Goal: Transaction & Acquisition: Book appointment/travel/reservation

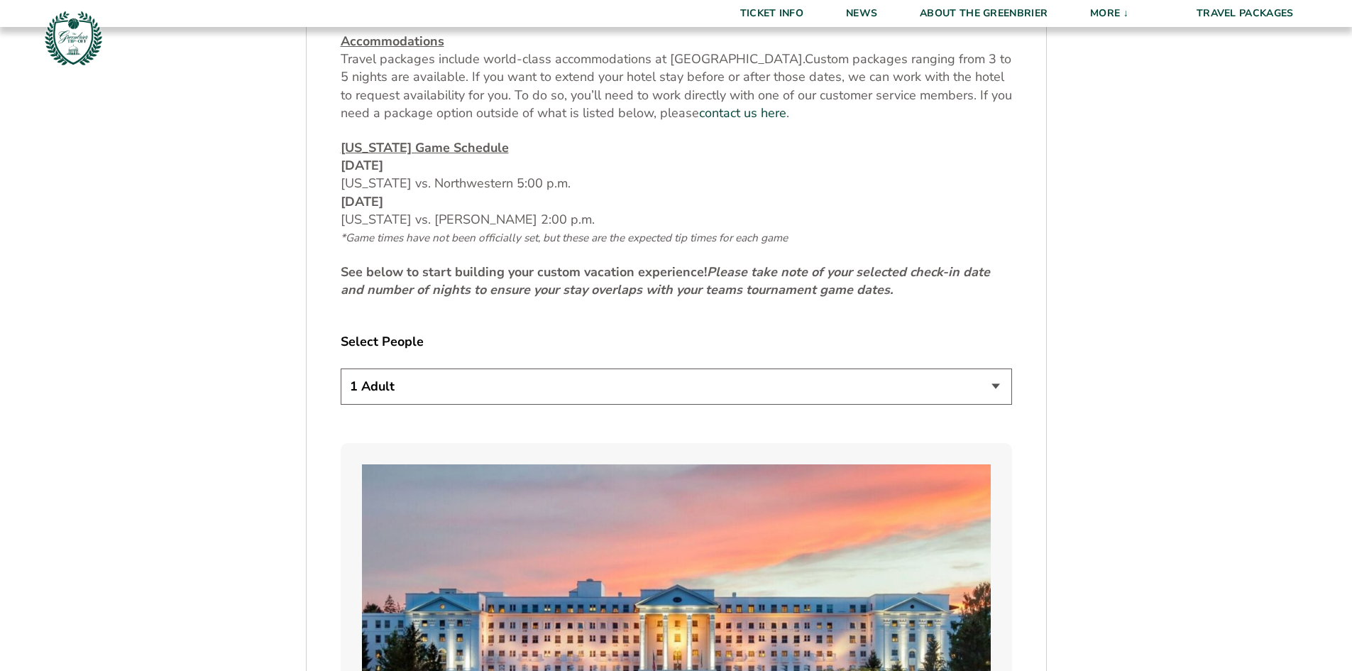
scroll to position [710, 0]
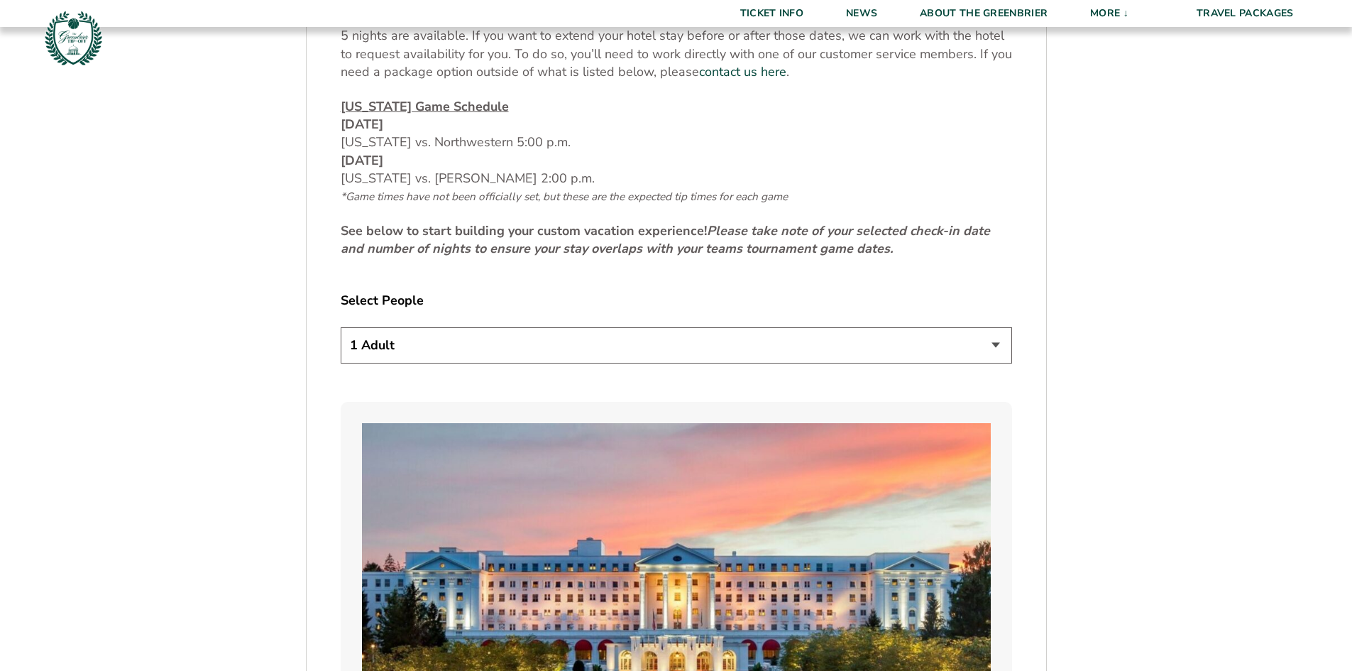
click at [779, 348] on select "1 Adult 2 Adults 3 Adults 4 Adults 2 Adults + 1 Child 2 Adults + 2 Children 2 A…" at bounding box center [676, 345] width 671 height 36
select select "2 Adults"
click at [341, 327] on select "1 Adult 2 Adults 3 Adults 4 Adults 2 Adults + 1 Child 2 Adults + 2 Children 2 A…" at bounding box center [676, 345] width 671 height 36
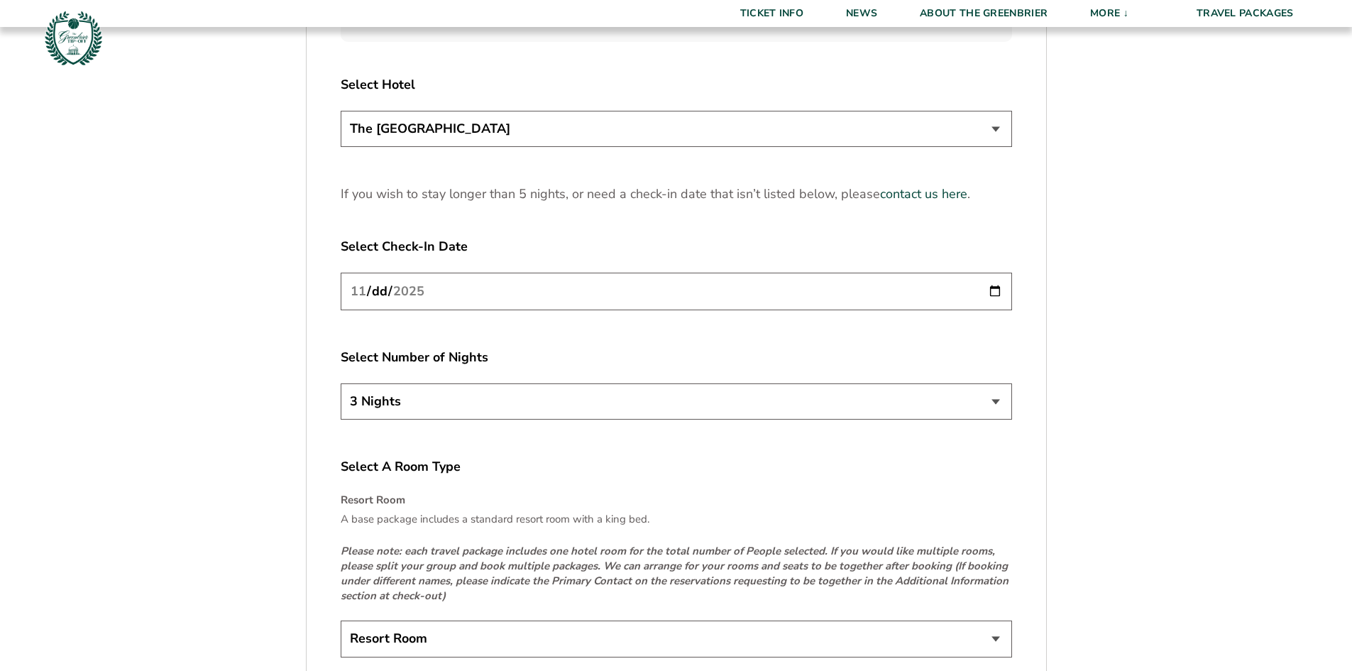
scroll to position [1845, 0]
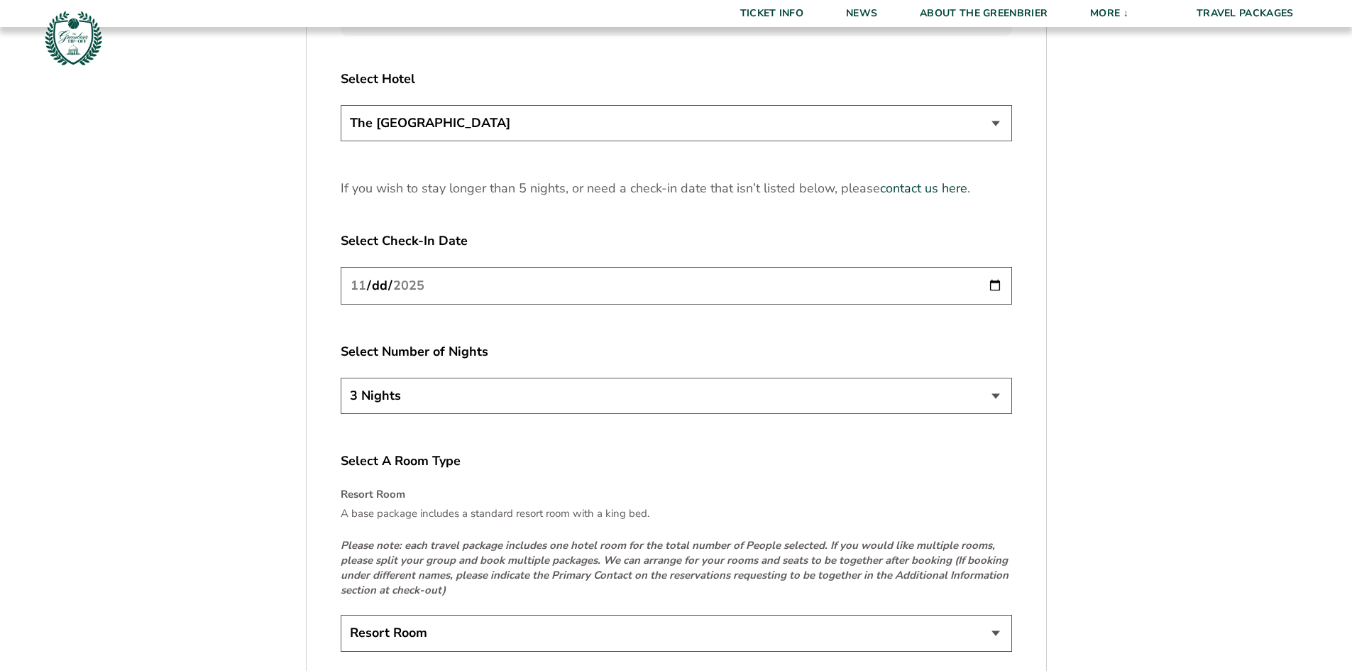
click at [944, 128] on select "The [GEOGRAPHIC_DATA]" at bounding box center [676, 123] width 671 height 36
click at [942, 123] on select "The [GEOGRAPHIC_DATA]" at bounding box center [676, 123] width 671 height 36
click at [998, 283] on input "[DATE]" at bounding box center [676, 286] width 671 height 38
click at [451, 400] on select "3 Nights 4 Nights 5 Nights" at bounding box center [676, 395] width 671 height 36
click at [450, 291] on input "[DATE]" at bounding box center [676, 286] width 671 height 38
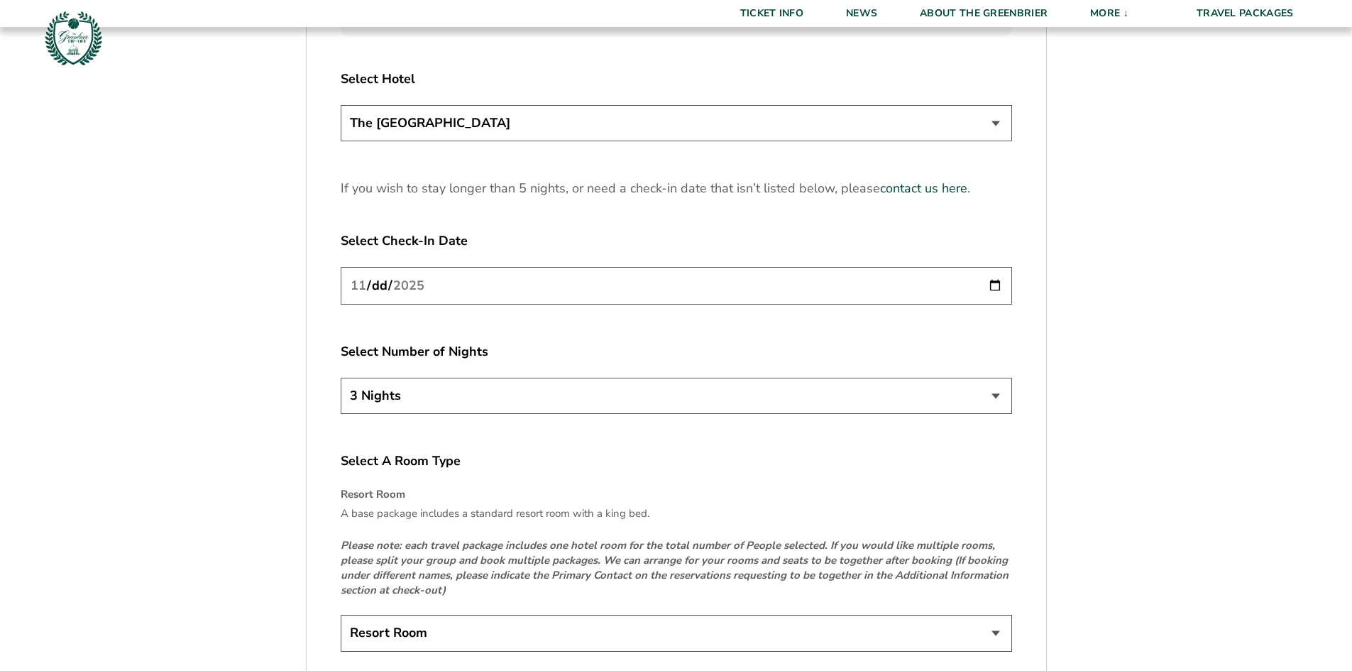
click at [993, 283] on input "[DATE]" at bounding box center [676, 286] width 671 height 38
type input "[DATE]"
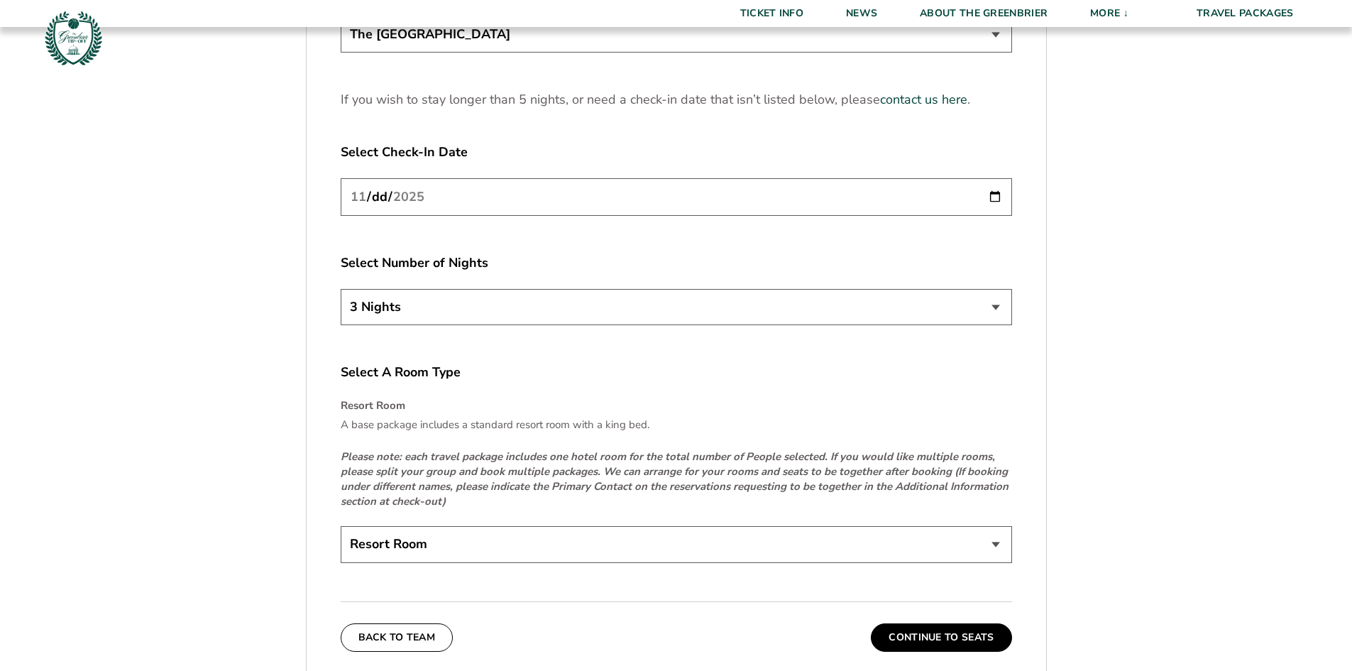
scroll to position [2129, 0]
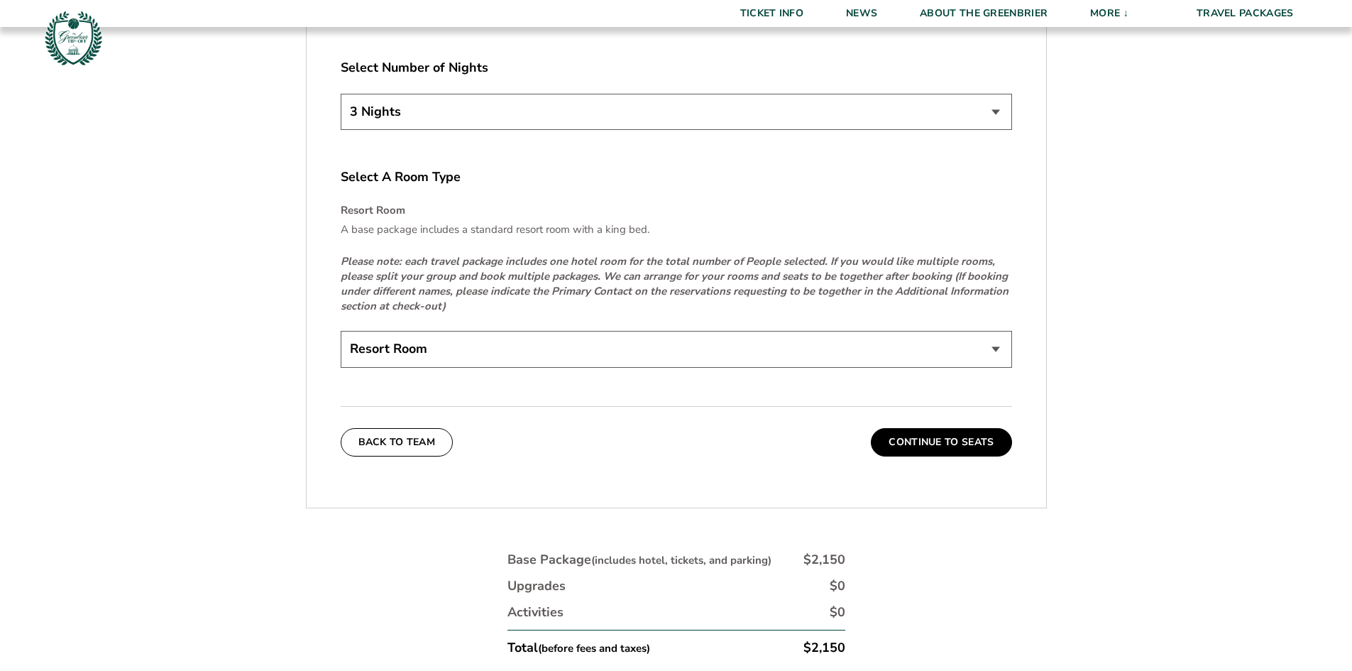
click at [954, 343] on select "Resort Room" at bounding box center [676, 349] width 671 height 36
click at [943, 438] on button "Continue To Seats" at bounding box center [941, 442] width 140 height 28
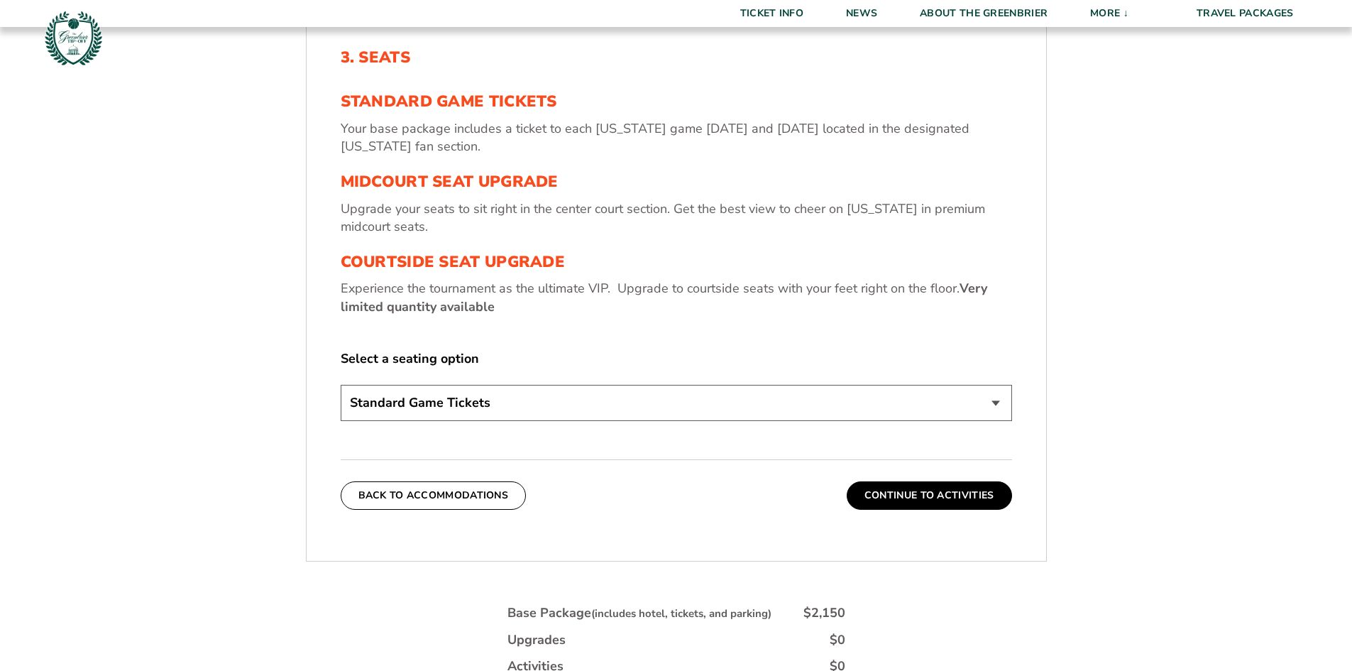
scroll to position [601, 0]
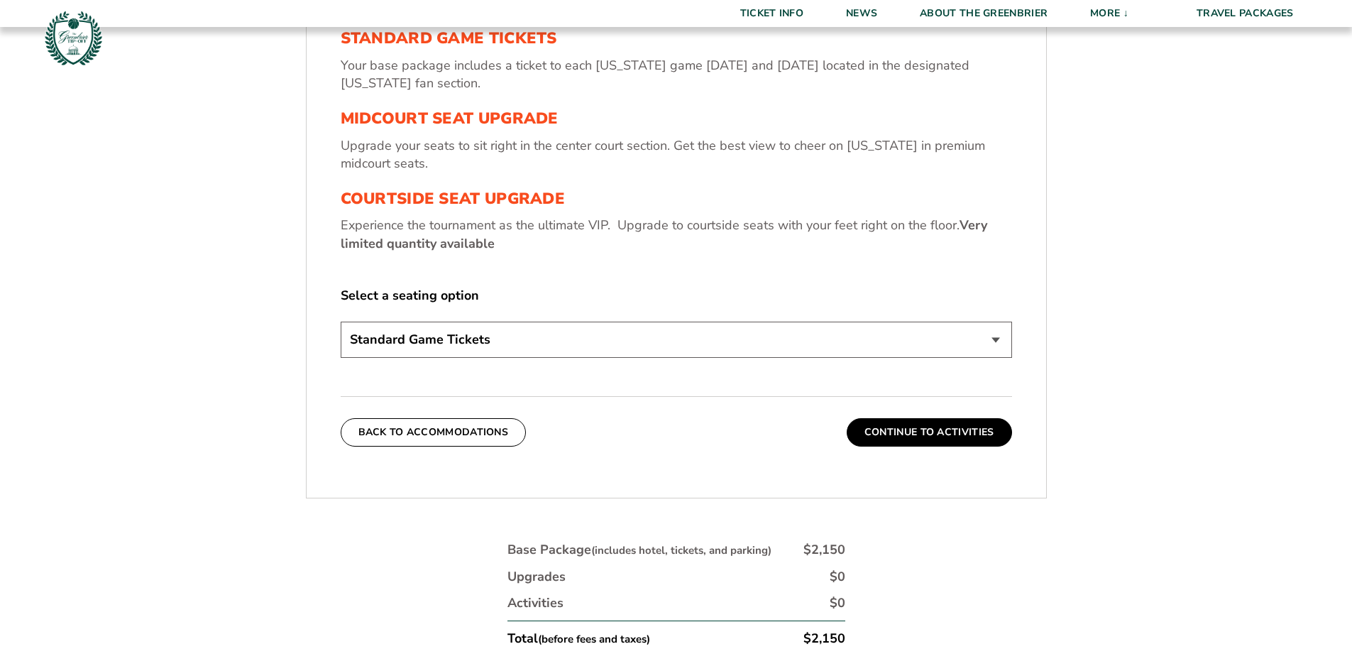
drag, startPoint x: 937, startPoint y: 432, endPoint x: 1131, endPoint y: 572, distance: 238.9
click at [1126, 579] on form "[US_STATE] [US_STATE] Travel Package 1. Team 2. Accommodations 3. Seats 4. Acti…" at bounding box center [676, 117] width 1352 height 1437
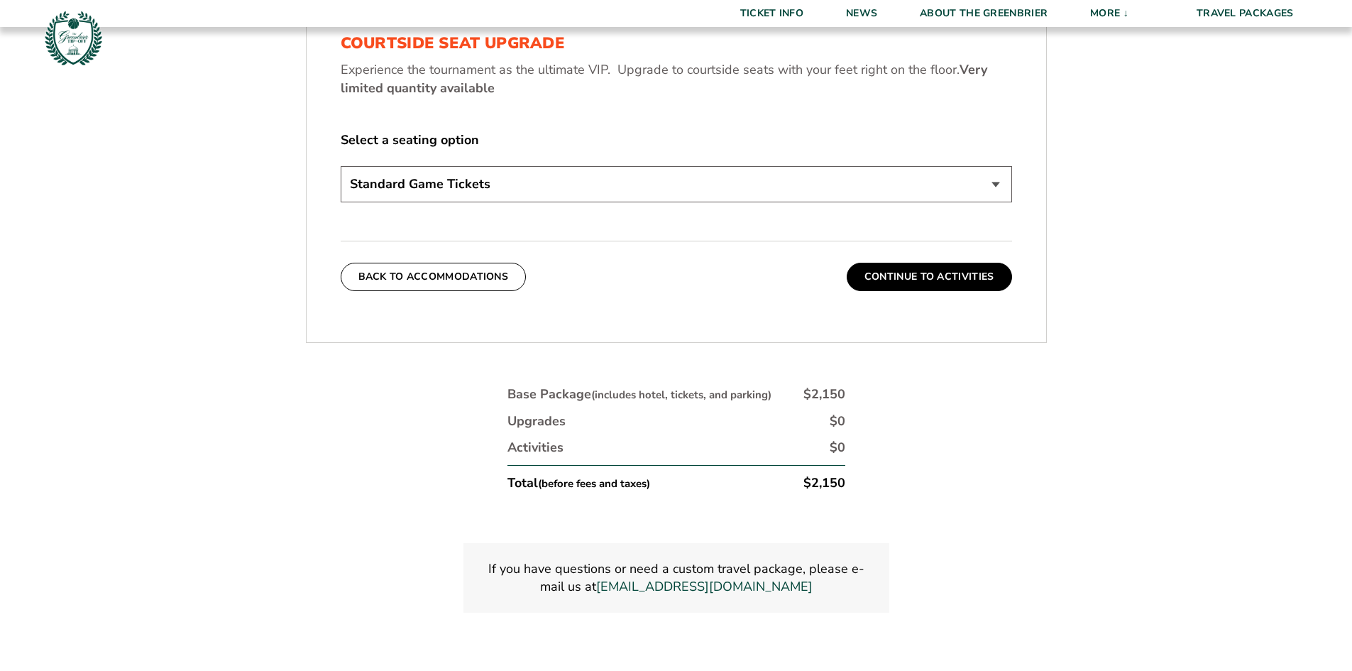
scroll to position [814, 0]
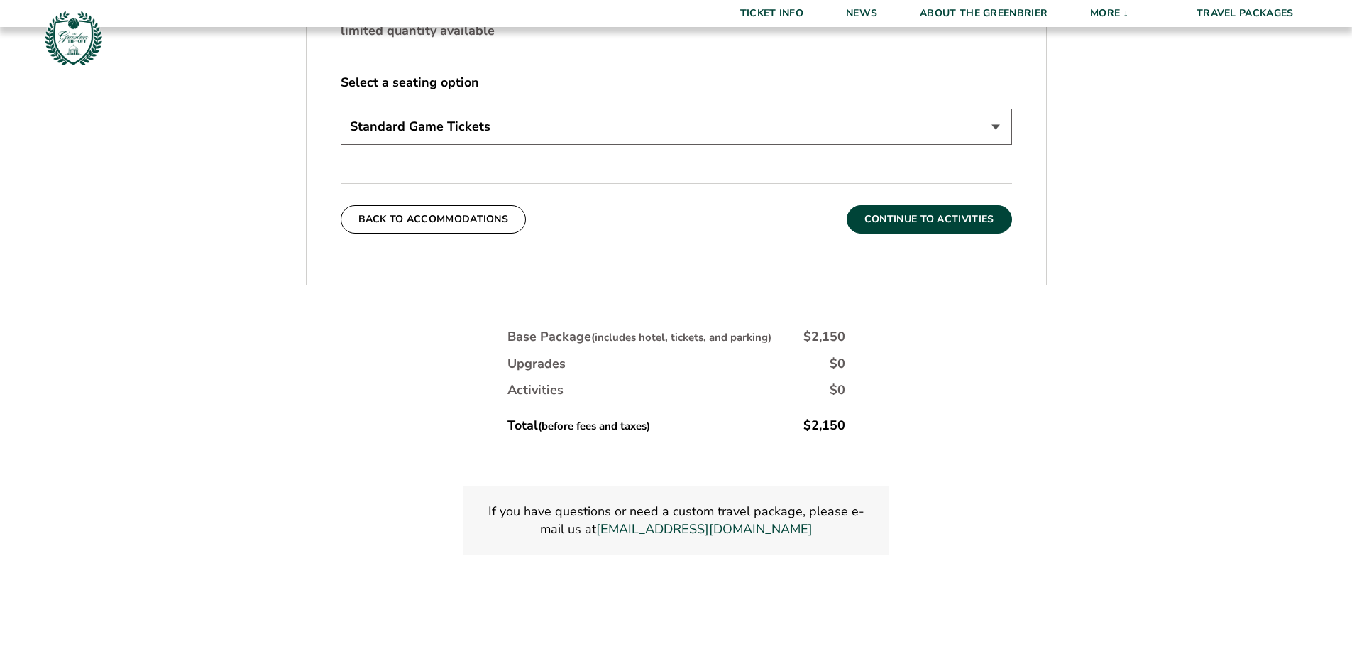
click at [959, 226] on button "Continue To Activities" at bounding box center [928, 219] width 165 height 28
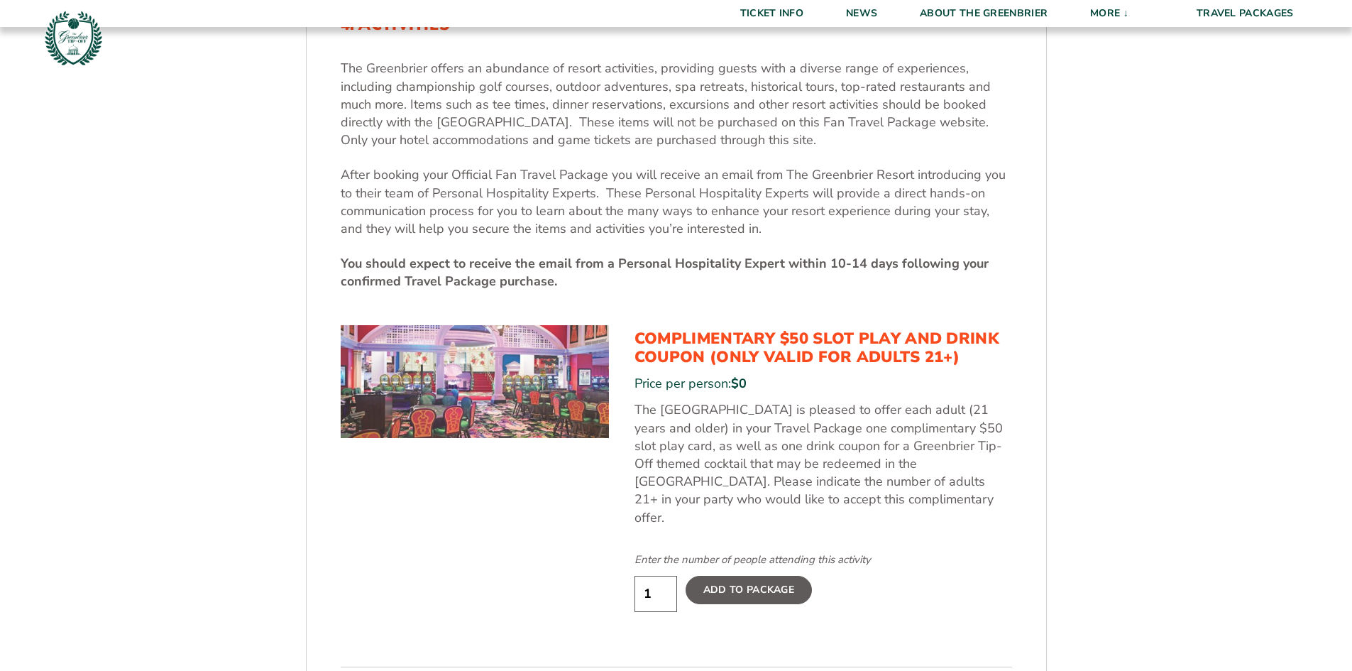
scroll to position [672, 0]
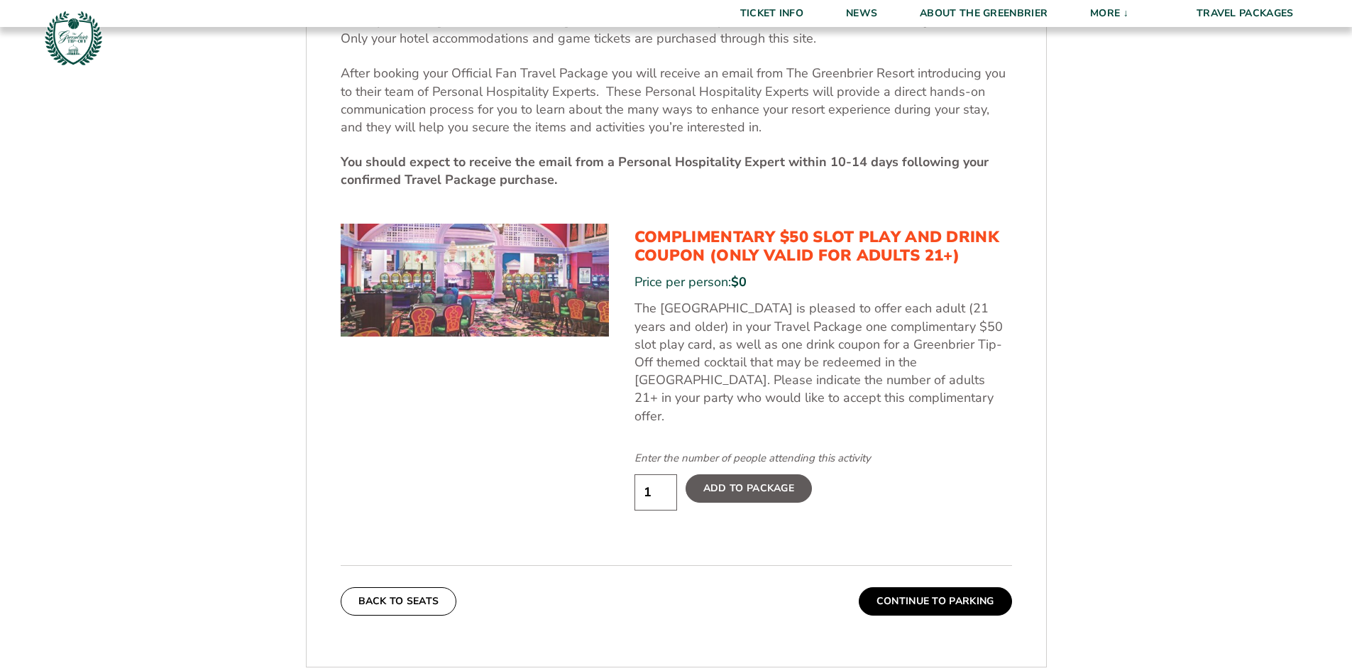
drag, startPoint x: 661, startPoint y: 479, endPoint x: 637, endPoint y: 482, distance: 23.6
click at [637, 482] on input "1" at bounding box center [655, 492] width 43 height 36
type input "2"
click at [660, 474] on input "2" at bounding box center [655, 492] width 43 height 36
click at [722, 474] on label "Add To Package" at bounding box center [748, 488] width 126 height 28
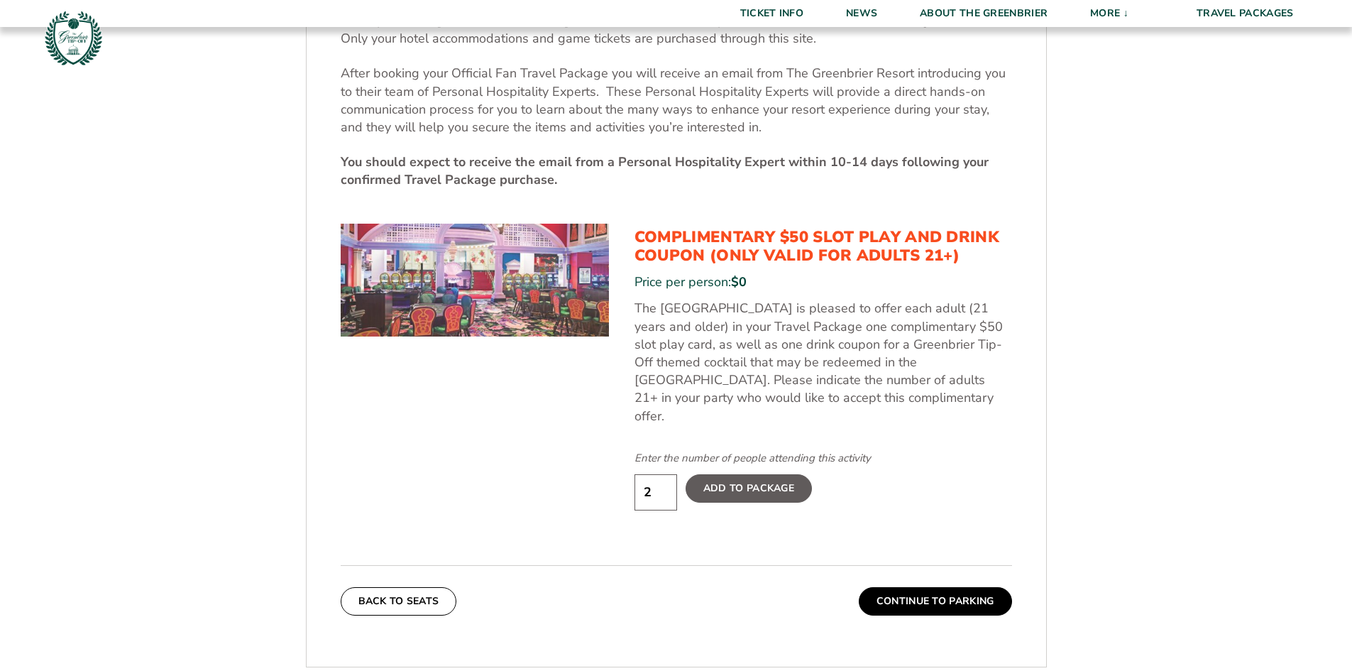
click at [0, 0] on input "Add To Package" at bounding box center [0, 0] width 0 height 0
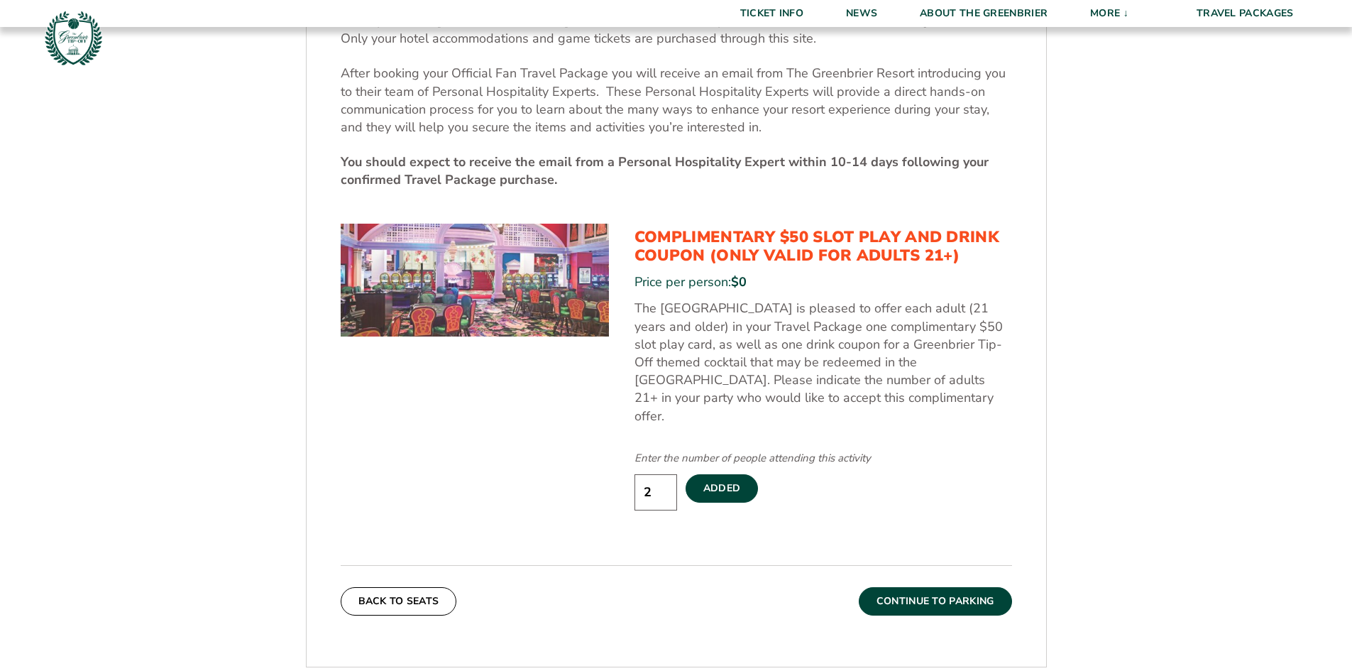
click at [953, 587] on button "Continue To Parking" at bounding box center [935, 601] width 153 height 28
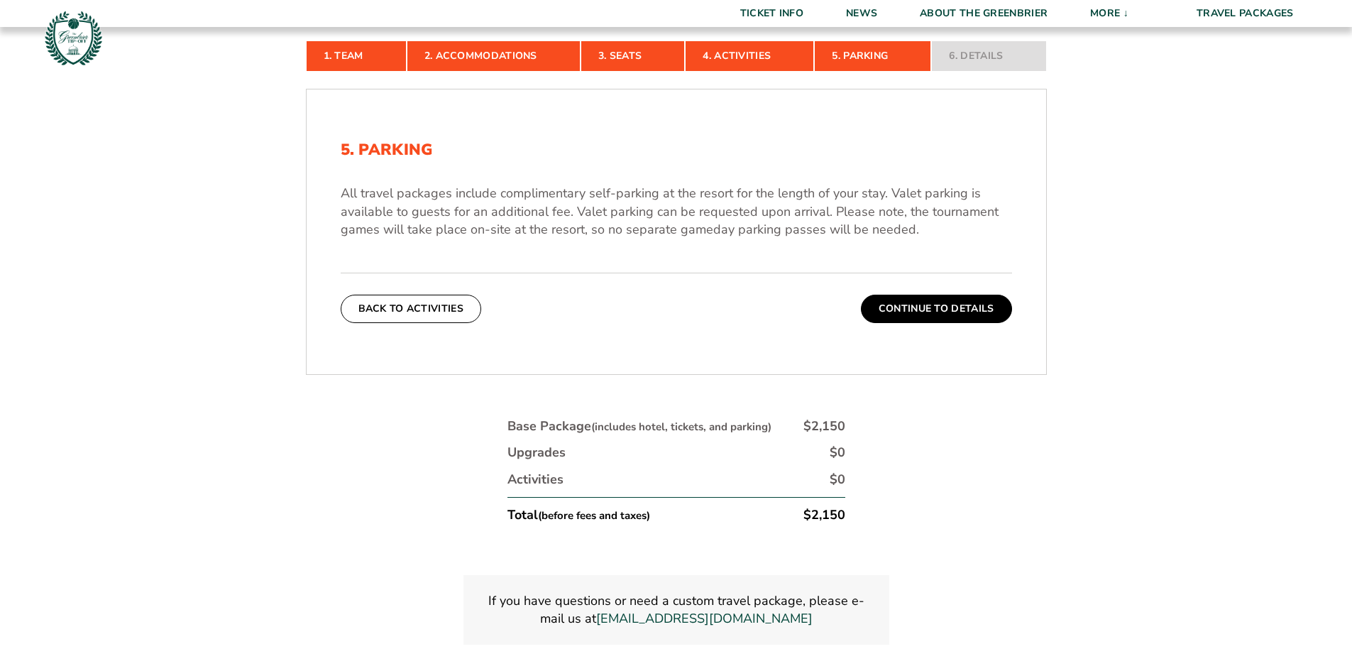
scroll to position [388, 0]
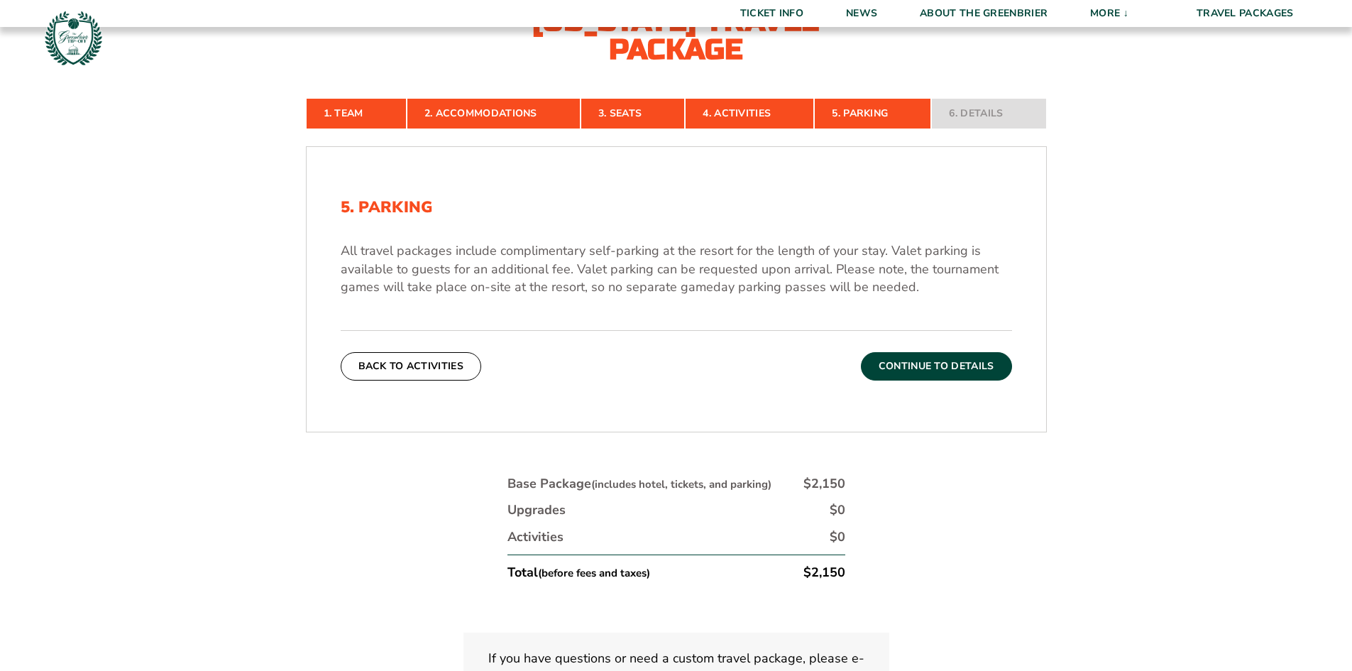
click at [959, 365] on button "Continue To Details" at bounding box center [936, 366] width 151 height 28
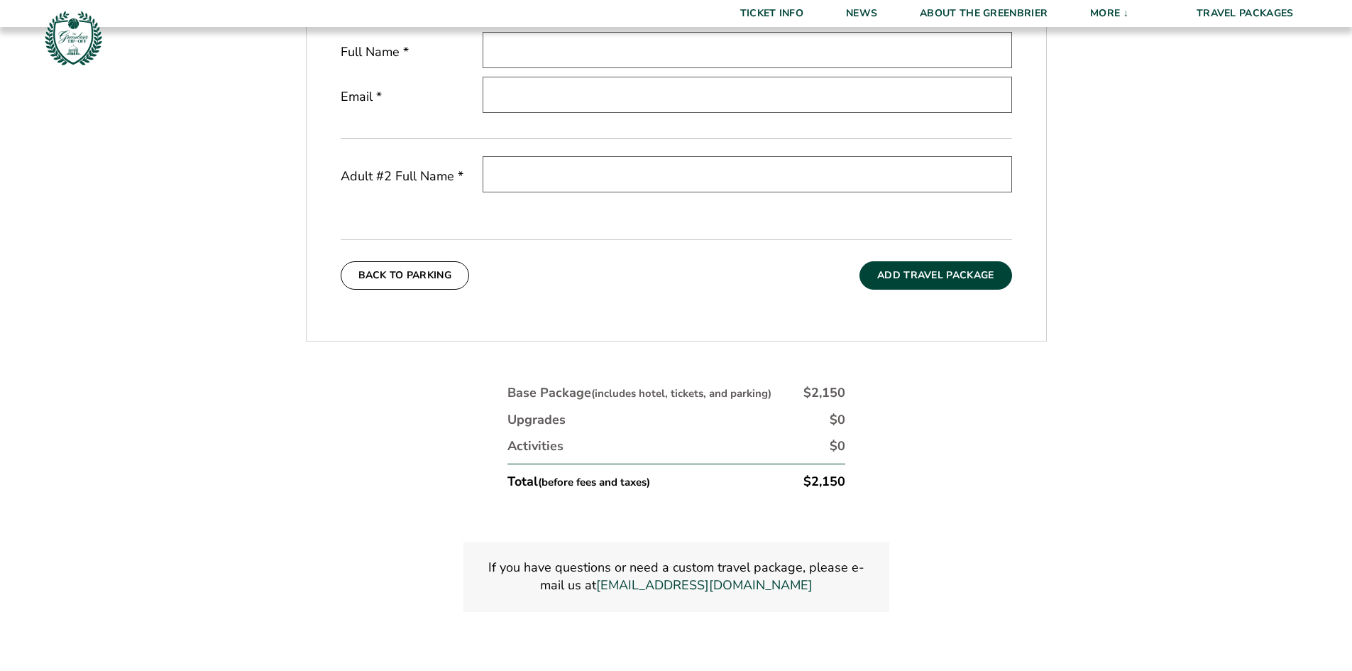
scroll to position [0, 0]
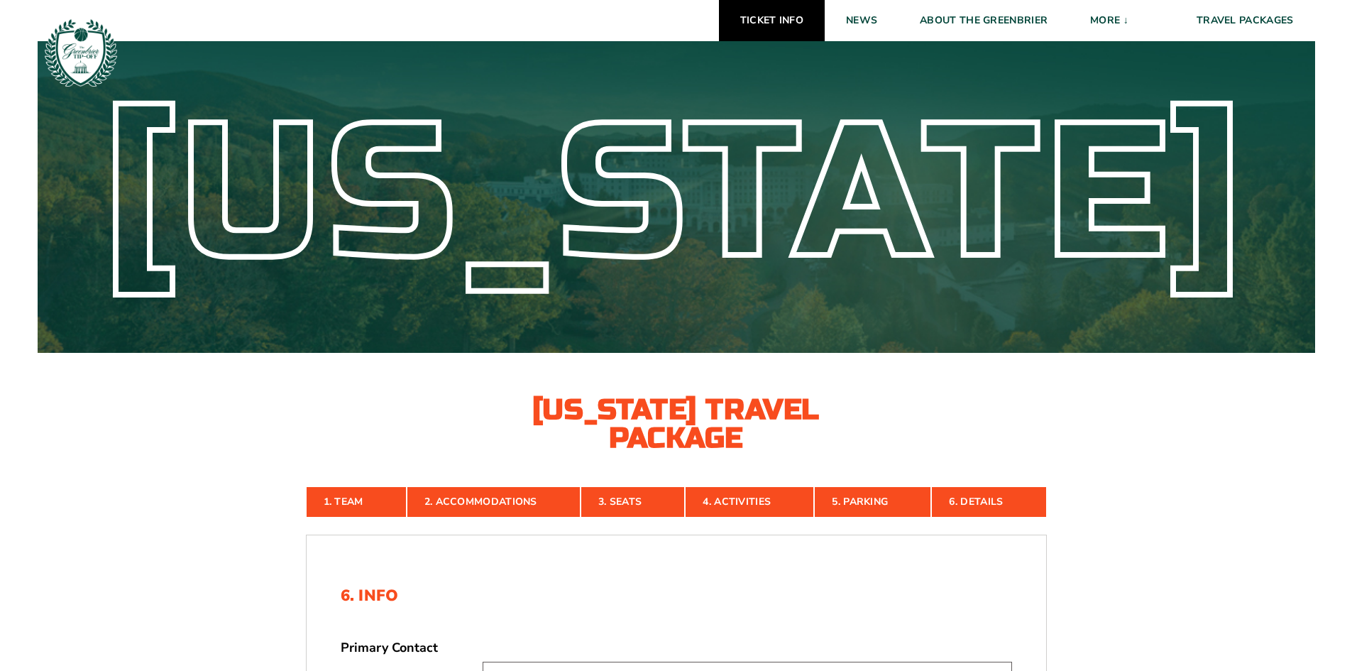
click at [763, 20] on link "Ticket Info" at bounding box center [772, 20] width 106 height 41
